Goal: Information Seeking & Learning: Learn about a topic

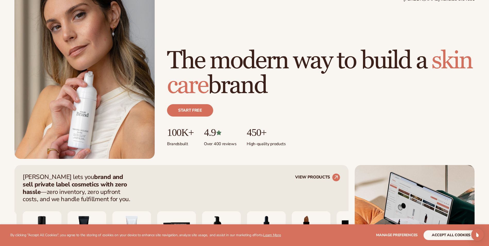
scroll to position [77, 0]
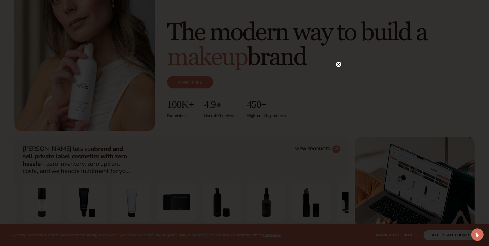
drag, startPoint x: 339, startPoint y: 63, endPoint x: 340, endPoint y: 66, distance: 2.6
click at [339, 63] on icon at bounding box center [338, 64] width 3 height 3
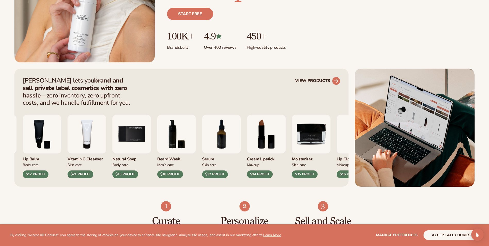
scroll to position [155, 0]
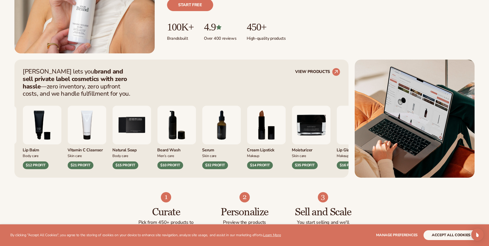
click at [264, 128] on img "8 / 9" at bounding box center [266, 125] width 39 height 39
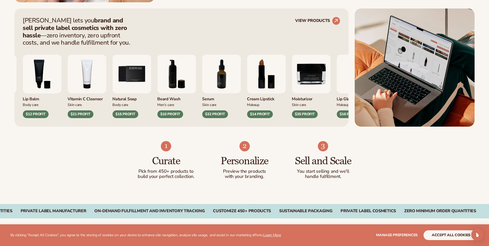
scroll to position [206, 0]
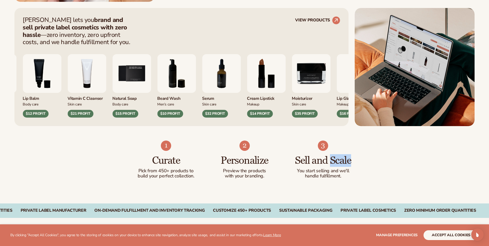
drag, startPoint x: 329, startPoint y: 161, endPoint x: 356, endPoint y: 161, distance: 26.8
click at [356, 161] on div "Curate Pick from 450+ products to build your perfect collection. Personalize Pr…" at bounding box center [244, 164] width 489 height 77
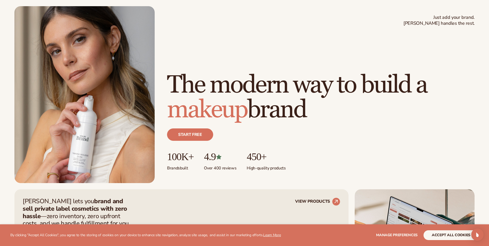
scroll to position [0, 0]
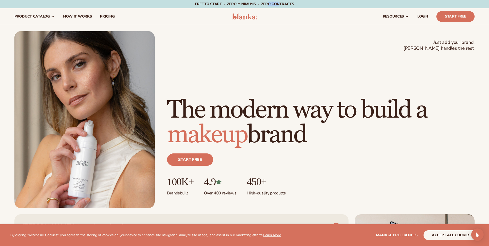
drag, startPoint x: 269, startPoint y: 3, endPoint x: 280, endPoint y: 4, distance: 10.6
click at [280, 4] on span "Free to start · ZERO minimums · ZERO contracts ·" at bounding box center [244, 4] width 99 height 5
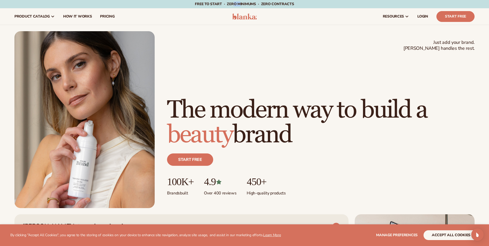
drag, startPoint x: 233, startPoint y: 2, endPoint x: 240, endPoint y: 2, distance: 6.5
click at [240, 2] on span "Free to start · ZERO minimums · ZERO contracts ·" at bounding box center [244, 4] width 99 height 5
click at [203, 45] on div "Just add your brand. Blanka handles the rest. beauty,skin care,wellness,makeup …" at bounding box center [244, 119] width 460 height 177
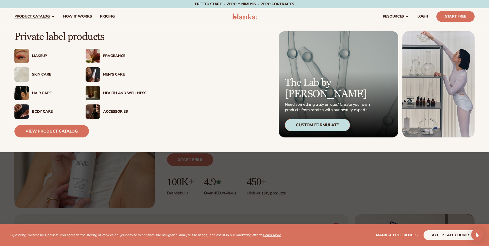
click at [43, 52] on div "Makeup" at bounding box center [44, 56] width 61 height 14
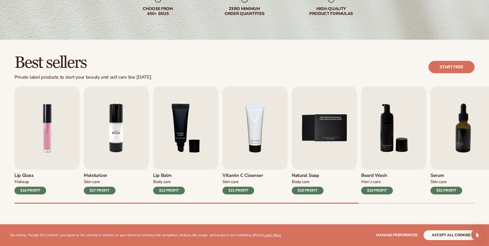
scroll to position [103, 0]
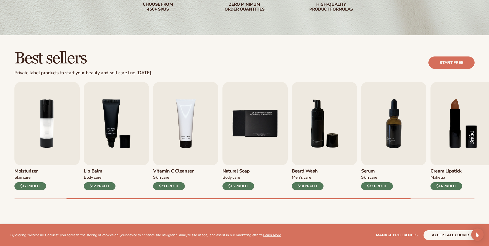
click at [459, 134] on img "8 / 9" at bounding box center [463, 123] width 65 height 83
click at [438, 172] on h3 "Cream Lipstick" at bounding box center [447, 171] width 32 height 6
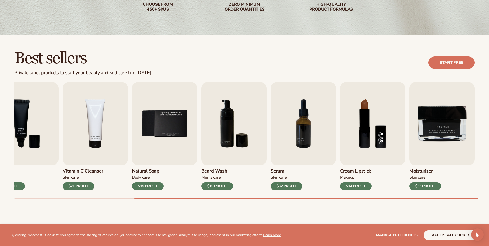
click at [361, 132] on img "8 / 9" at bounding box center [372, 123] width 65 height 83
click at [357, 184] on div "$14 PROFIT" at bounding box center [356, 186] width 32 height 8
click at [371, 108] on img "8 / 9" at bounding box center [372, 123] width 65 height 83
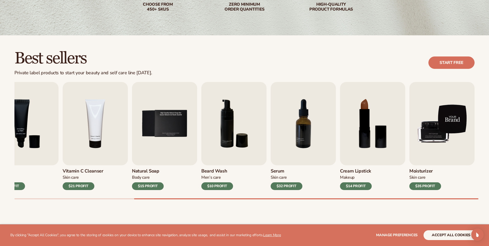
click at [452, 123] on img "9 / 9" at bounding box center [441, 123] width 65 height 83
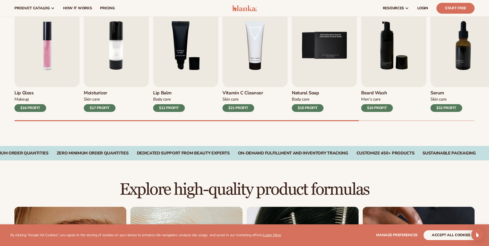
scroll to position [1, 0]
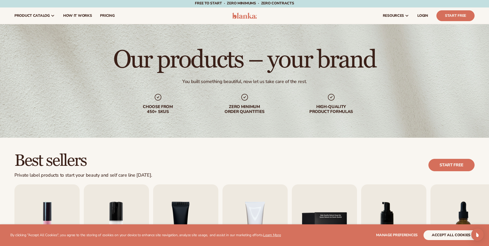
click at [242, 15] on img at bounding box center [244, 16] width 24 height 6
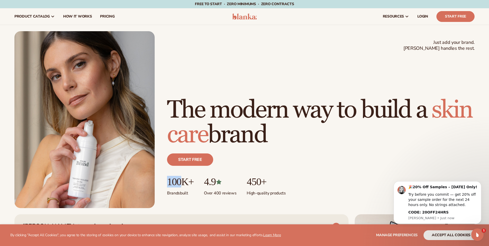
drag, startPoint x: 168, startPoint y: 184, endPoint x: 183, endPoint y: 183, distance: 14.4
click at [183, 183] on p "100K+" at bounding box center [180, 181] width 27 height 11
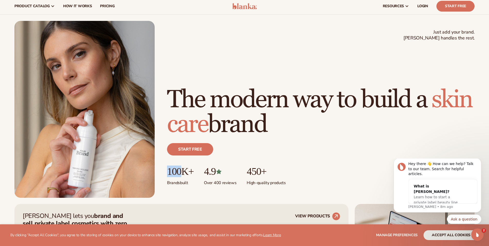
scroll to position [21, 0]
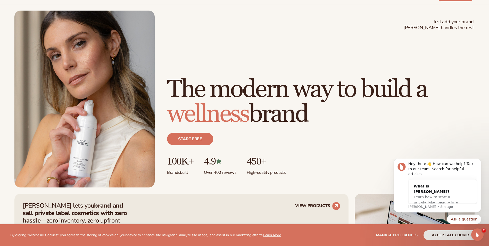
click at [319, 114] on h1 "The modern way to build a wellness brand" at bounding box center [321, 102] width 308 height 50
click at [374, 108] on h1 "The modern way to build a makeup brand" at bounding box center [321, 102] width 308 height 50
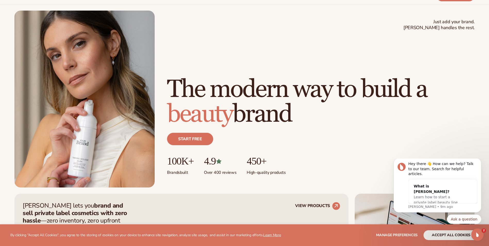
click at [461, 92] on h1 "The modern way to build a beauty brand" at bounding box center [321, 102] width 308 height 50
